Goal: Communication & Community: Ask a question

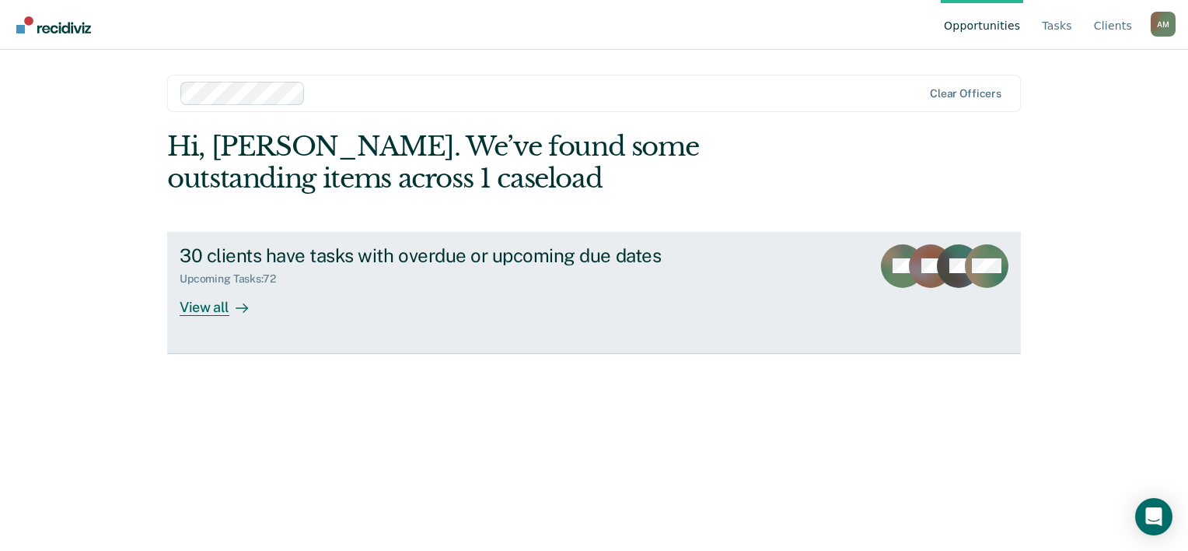
click at [243, 316] on link "30 clients have tasks with overdue or upcoming due dates Upcoming Tasks : 72 Vi…" at bounding box center [594, 293] width 854 height 122
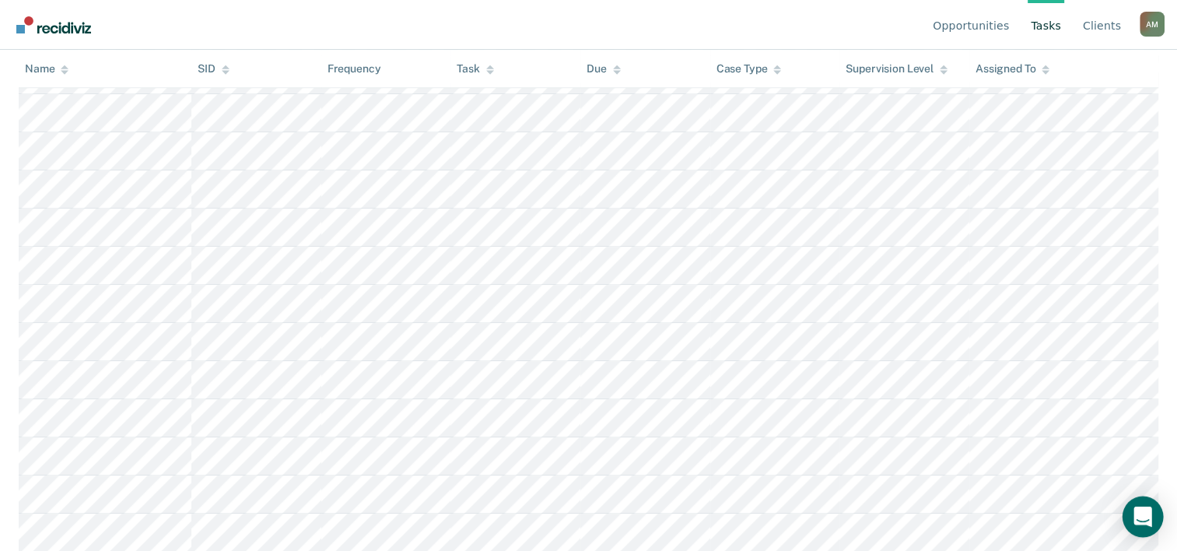
scroll to position [1080, 0]
click at [1152, 513] on div "Open Intercom Messenger" at bounding box center [1142, 516] width 41 height 41
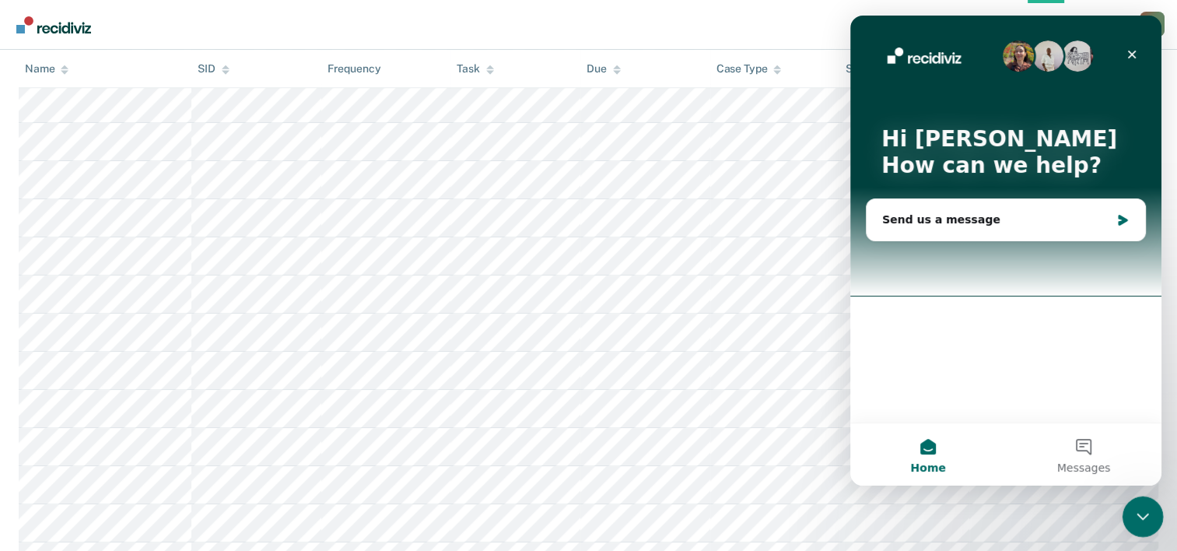
scroll to position [0, 0]
click at [996, 205] on div "Send us a message" at bounding box center [1005, 219] width 278 height 41
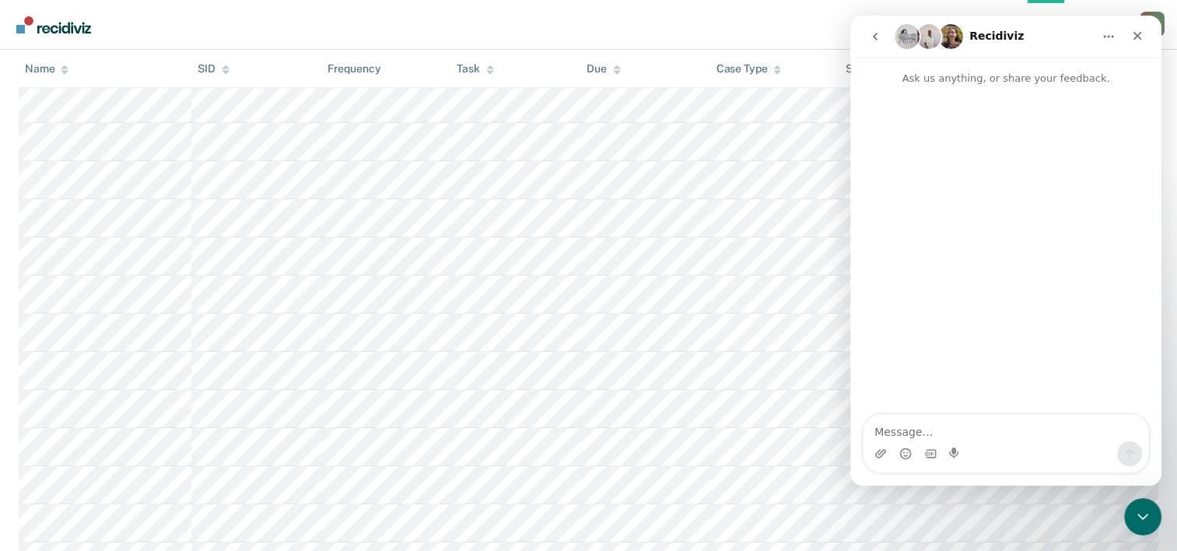
click at [914, 433] on textarea "Message…" at bounding box center [1005, 428] width 285 height 26
type textarea "0"
type textarea "[PERSON_NAME] 06417985 has been revoked"
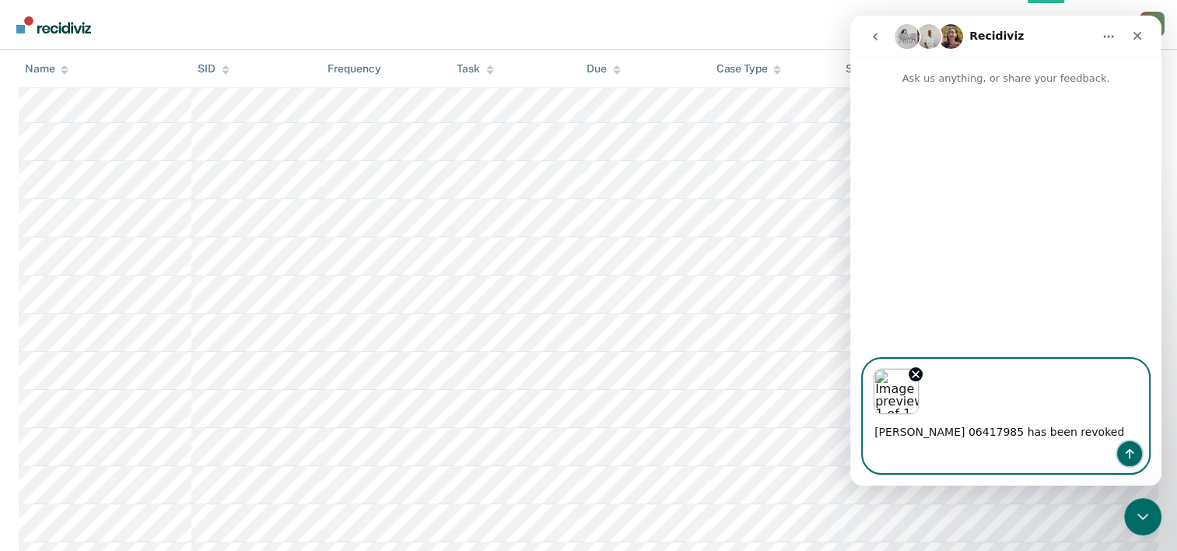
click at [1136, 445] on button "Send a message…" at bounding box center [1129, 453] width 25 height 25
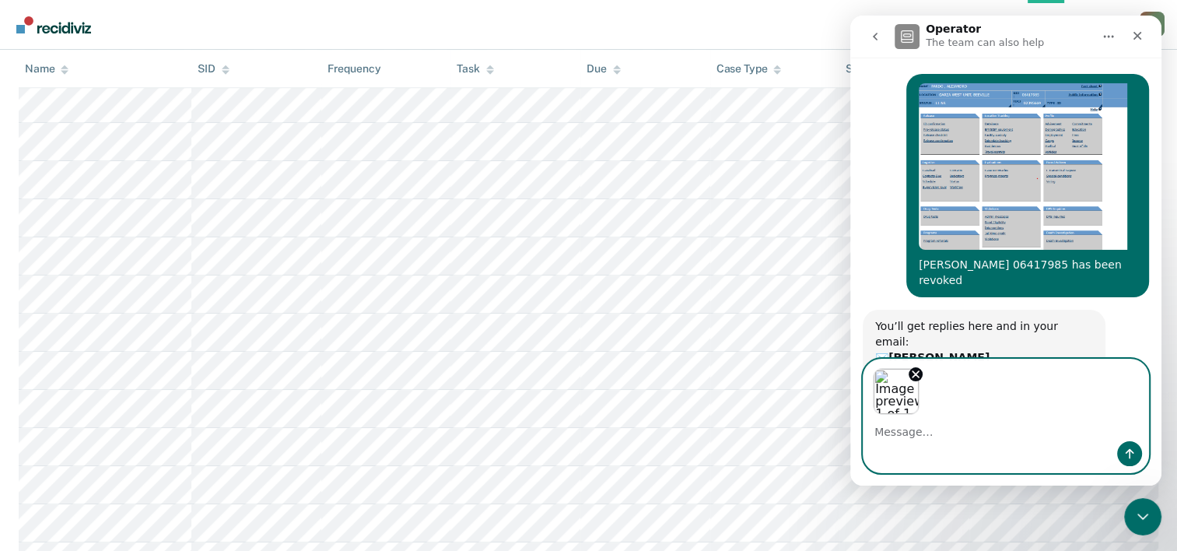
scroll to position [86, 0]
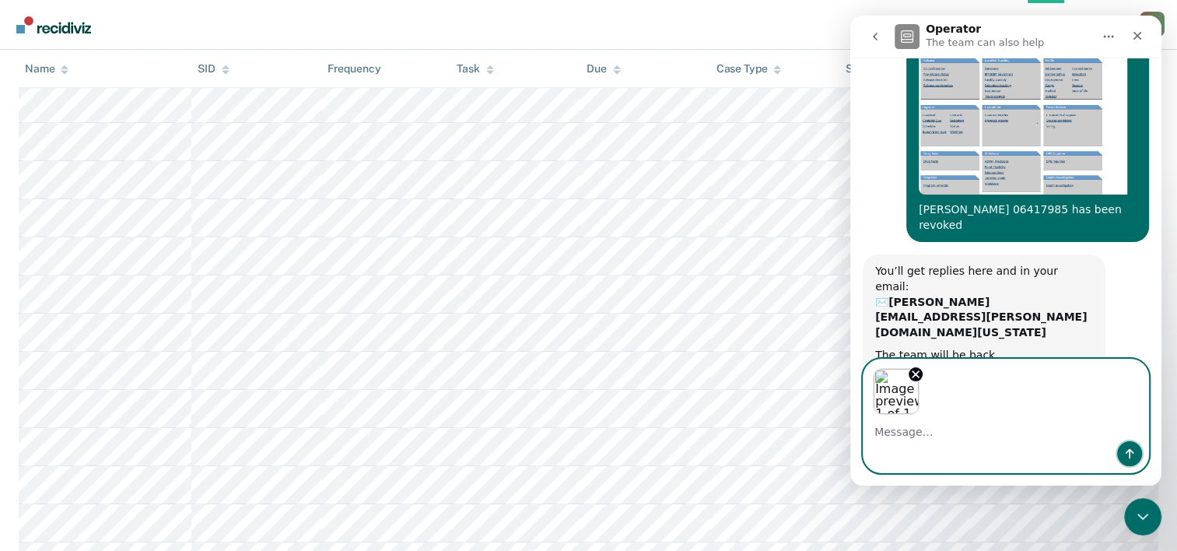
click at [1120, 451] on button "Send a message…" at bounding box center [1129, 453] width 25 height 25
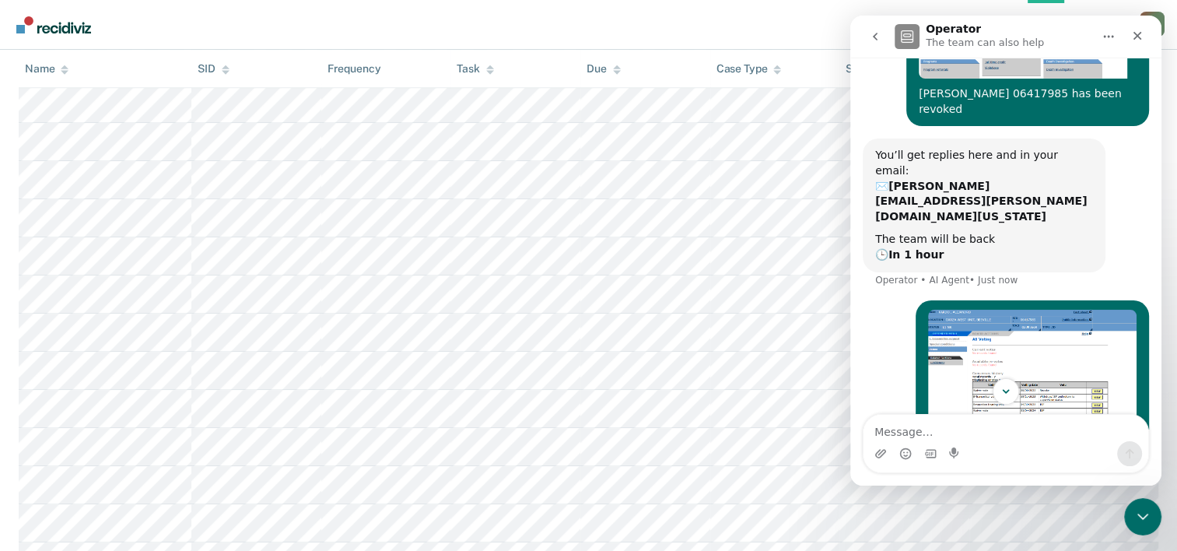
scroll to position [204, 0]
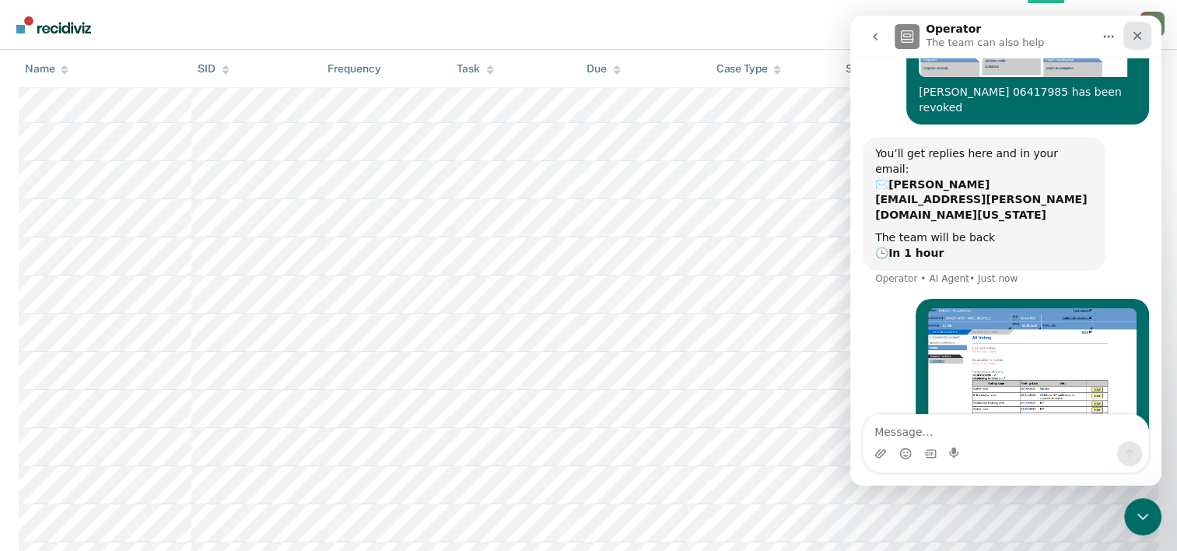
click at [1136, 37] on icon "Close" at bounding box center [1137, 36] width 9 height 9
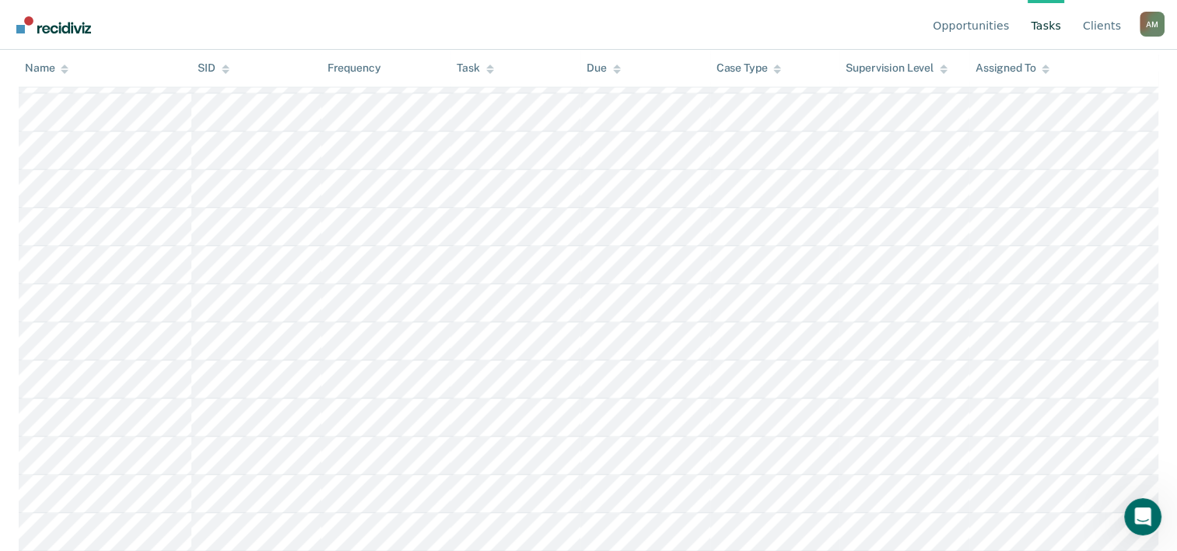
scroll to position [2699, 0]
click at [1132, 515] on icon "Open Intercom Messenger" at bounding box center [1141, 515] width 26 height 26
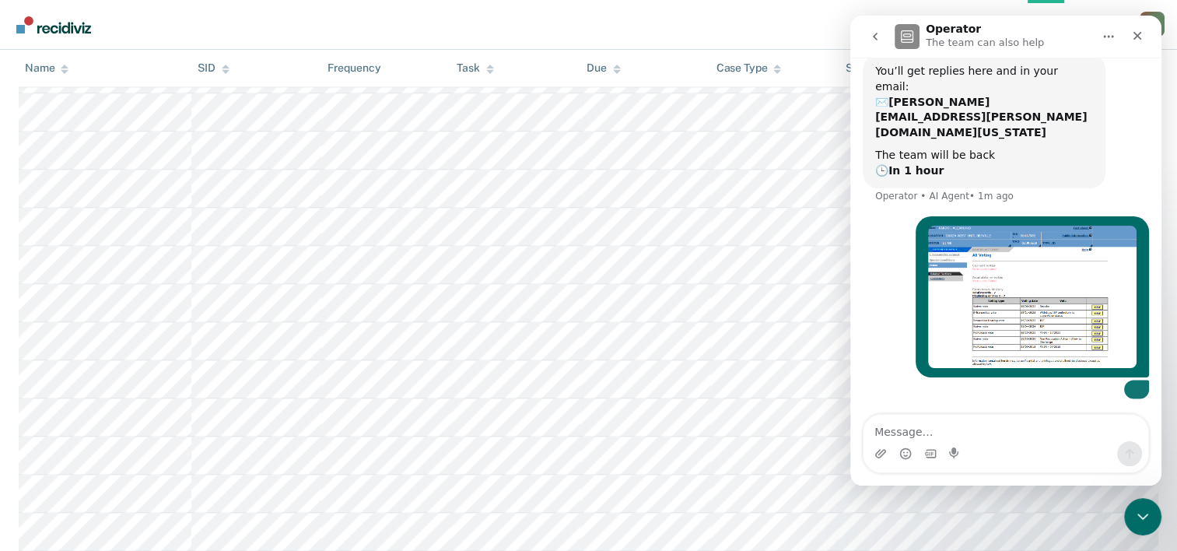
scroll to position [376, 0]
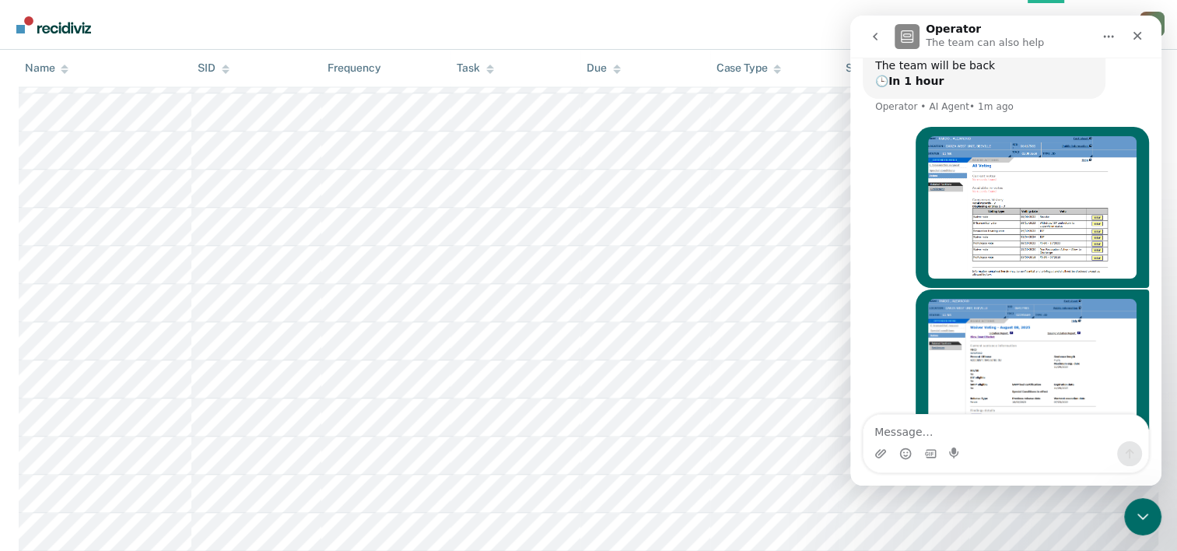
drag, startPoint x: 258, startPoint y: 35, endPoint x: 272, endPoint y: 79, distance: 46.5
click at [258, 35] on nav "Opportunities Tasks Client s [PERSON_NAME] A M Profile How it works Log Out" at bounding box center [588, 24] width 1152 height 49
click at [1145, 35] on div "Close" at bounding box center [1137, 36] width 28 height 28
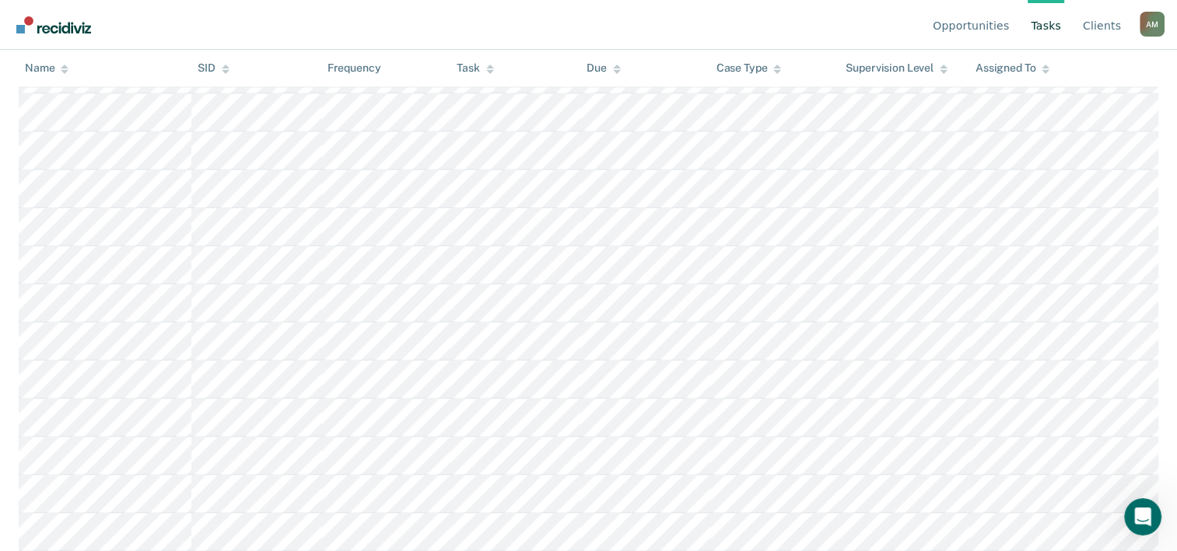
scroll to position [2699, 0]
